Goal: Transaction & Acquisition: Book appointment/travel/reservation

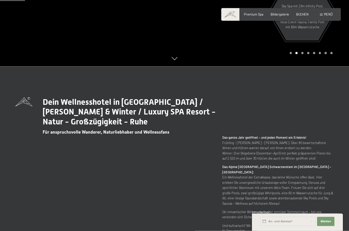
scroll to position [165, 0]
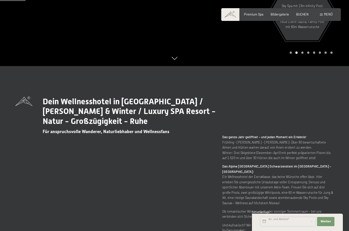
click at [284, 226] on input "text" at bounding box center [287, 221] width 55 height 9
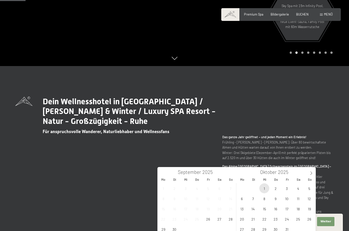
click at [264, 189] on span "1" at bounding box center [264, 189] width 10 height 10
click at [309, 187] on span "5" at bounding box center [309, 189] width 10 height 10
type input "Mi. 01.10.2025 - So. 05.10.2025"
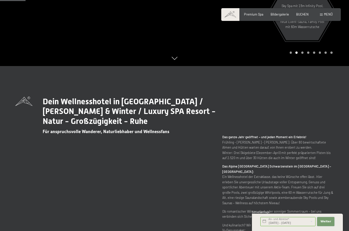
click at [327, 226] on button "Weiter Adressfelder ausblenden" at bounding box center [325, 221] width 17 height 9
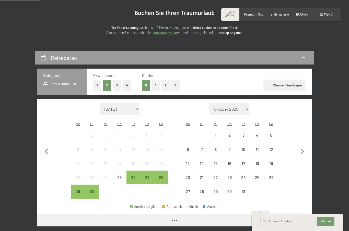
scroll to position [58, 0]
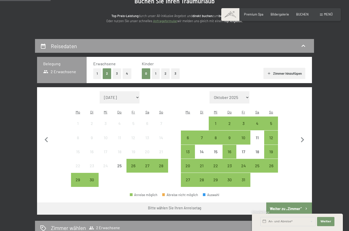
click at [215, 117] on div "1" at bounding box center [215, 123] width 13 height 13
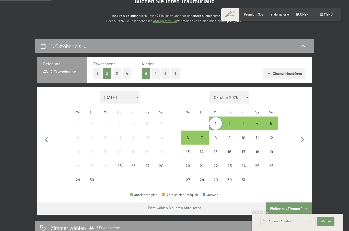
click at [273, 122] on div "5" at bounding box center [270, 128] width 13 height 13
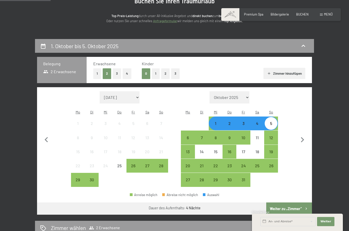
click at [286, 203] on button "Weiter zu „Zimmer“" at bounding box center [289, 209] width 46 height 12
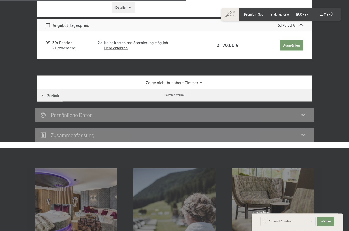
scroll to position [229, 0]
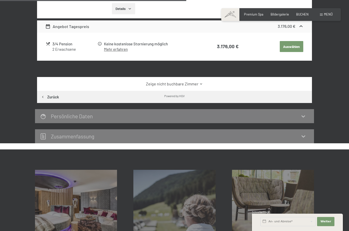
click at [192, 87] on link "Zeige nicht buchbare Zimmer" at bounding box center [174, 84] width 258 height 6
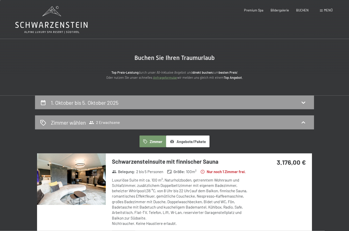
scroll to position [0, 0]
